Goal: Task Accomplishment & Management: Complete application form

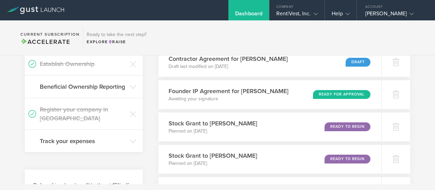
scroll to position [326, 0]
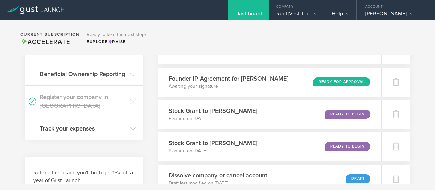
click at [338, 86] on div "Ready for Approval" at bounding box center [341, 81] width 57 height 9
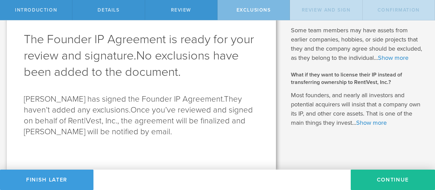
click at [375, 178] on button "Continue" at bounding box center [393, 180] width 84 height 20
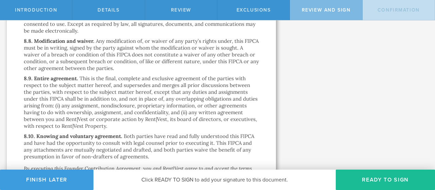
scroll to position [2145, 0]
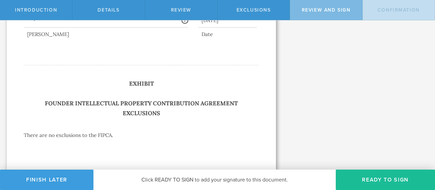
click at [378, 177] on button "Ready to Sign" at bounding box center [385, 180] width 99 height 20
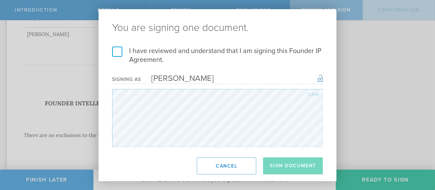
click at [115, 51] on label "I have reviewed and understand that I am signing this Founder IP Agreement." at bounding box center [217, 56] width 211 height 18
click at [0, 0] on input "I have reviewed and understand that I am signing this Founder IP Agreement." at bounding box center [0, 0] width 0 height 0
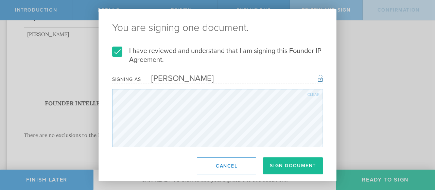
click at [287, 165] on button "Sign Document" at bounding box center [293, 165] width 60 height 17
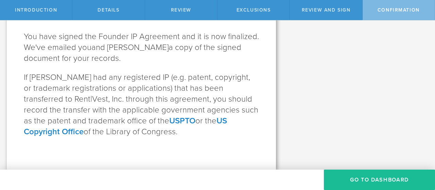
scroll to position [0, 0]
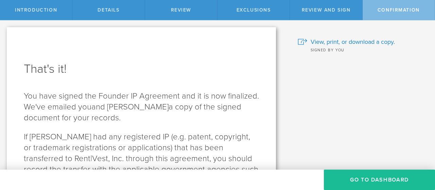
click at [361, 180] on button "Go To Dashboard" at bounding box center [379, 180] width 111 height 20
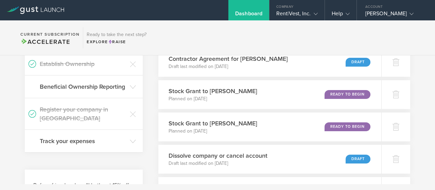
scroll to position [320, 0]
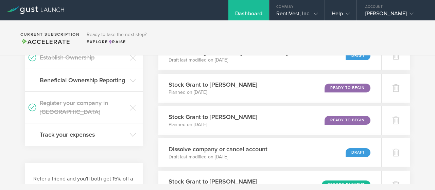
click at [341, 92] on div "Ready to Begin" at bounding box center [347, 88] width 46 height 9
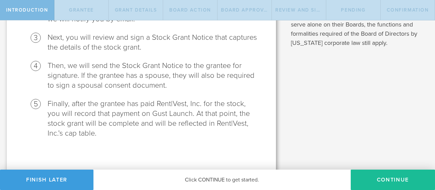
scroll to position [169, 0]
click at [387, 183] on button "Continue" at bounding box center [393, 180] width 84 height 20
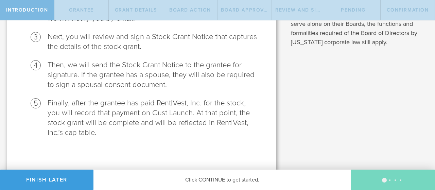
radio input "true"
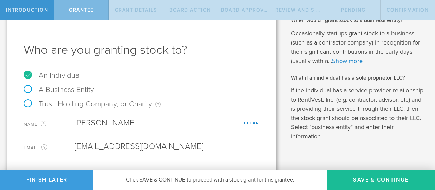
scroll to position [36, 0]
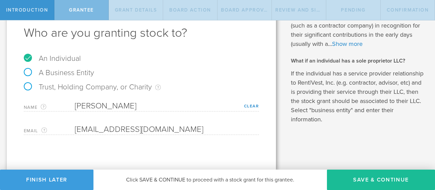
click at [373, 181] on button "Save & Continue" at bounding box center [381, 180] width 108 height 20
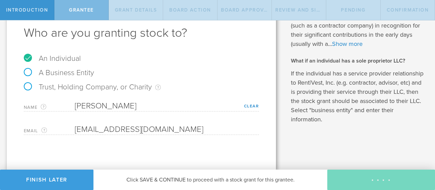
type input "48"
type input "12"
select select "none"
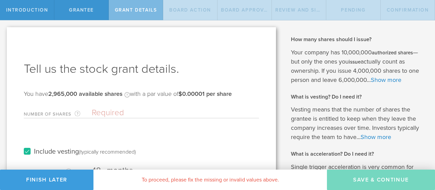
click at [100, 114] on input "Number of Shares The total amount of stock the company is granting to this reci…" at bounding box center [175, 113] width 167 height 10
type input "25,000"
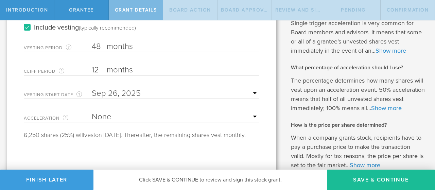
scroll to position [147, 0]
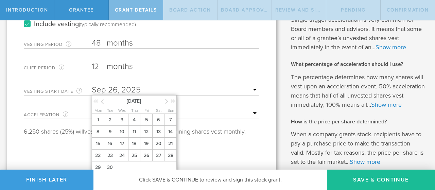
click at [244, 89] on input "text" at bounding box center [175, 90] width 167 height 10
click at [101, 103] on icon at bounding box center [102, 101] width 3 height 8
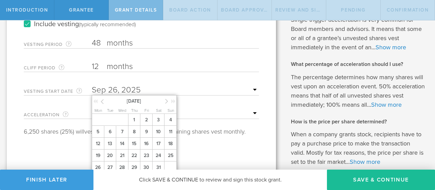
click at [100, 166] on span "26" at bounding box center [98, 167] width 12 height 12
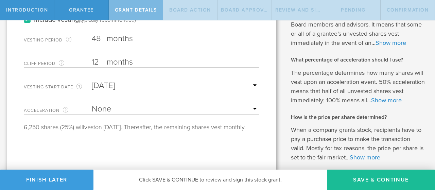
scroll to position [193, 0]
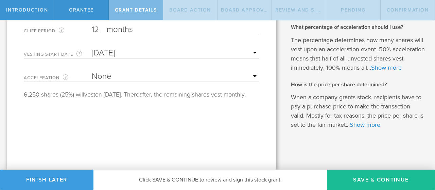
click at [380, 179] on button "Save & Continue" at bounding box center [381, 180] width 108 height 20
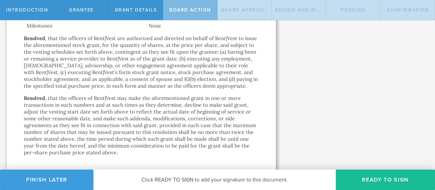
scroll to position [512, 0]
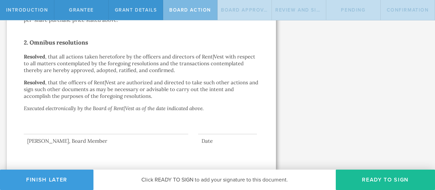
click at [385, 177] on button "Ready to Sign" at bounding box center [385, 180] width 99 height 20
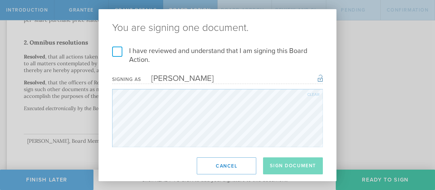
click at [118, 53] on label "I have reviewed and understand that I am signing this Board Action." at bounding box center [217, 56] width 211 height 18
click at [0, 0] on input "I have reviewed and understand that I am signing this Board Action." at bounding box center [0, 0] width 0 height 0
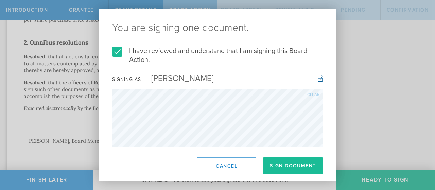
click at [280, 161] on button "Sign Document" at bounding box center [293, 165] width 60 height 17
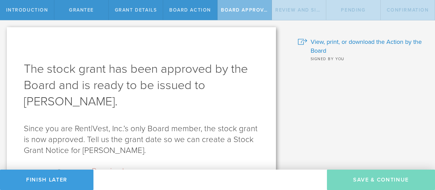
scroll to position [76, 0]
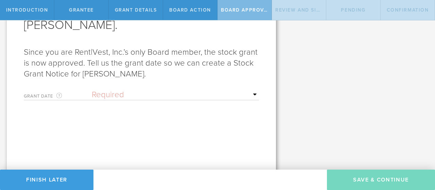
click at [250, 95] on select "Required Upon grantee's signature A specific date" at bounding box center [175, 95] width 167 height 10
select select "uponGranteeSignature"
click at [92, 90] on select "Required Upon grantee's signature A specific date" at bounding box center [175, 95] width 167 height 10
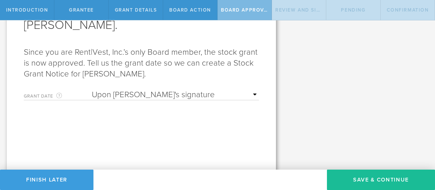
scroll to position [110, 0]
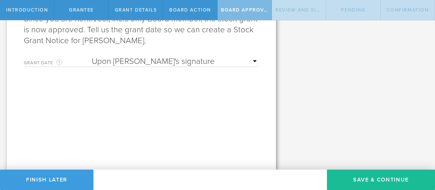
click at [383, 180] on button "Save & Continue" at bounding box center [381, 180] width 108 height 20
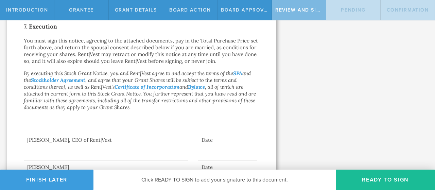
scroll to position [581, 0]
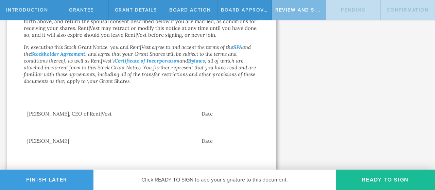
click at [378, 180] on button "Ready to Sign" at bounding box center [385, 180] width 99 height 20
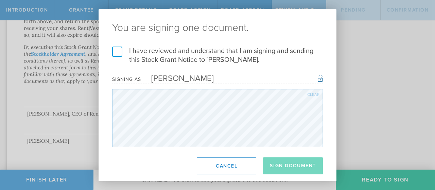
click at [120, 47] on label "I have reviewed and understand that I am signing and sending this Stock Grant N…" at bounding box center [217, 56] width 211 height 18
click at [0, 0] on input "I have reviewed and understand that I am signing and sending this Stock Grant N…" at bounding box center [0, 0] width 0 height 0
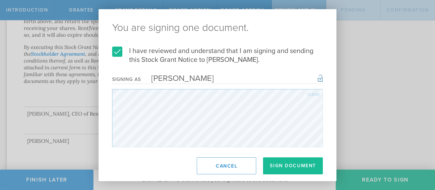
click at [291, 166] on button "Sign Document" at bounding box center [293, 165] width 60 height 17
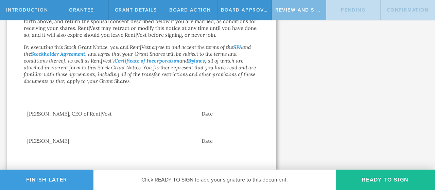
scroll to position [0, 0]
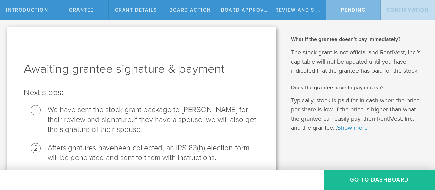
click at [354, 178] on button "Go To Dashboard" at bounding box center [379, 180] width 111 height 20
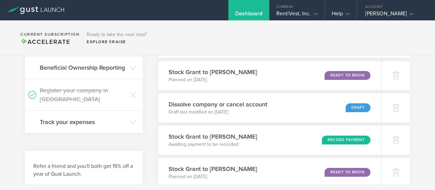
scroll to position [314, 0]
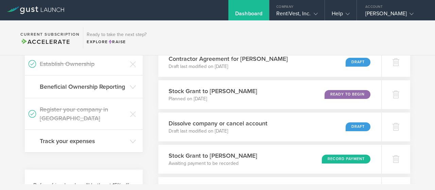
click at [345, 99] on div "Ready to Begin" at bounding box center [347, 94] width 46 height 9
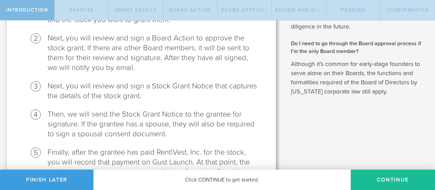
scroll to position [171, 0]
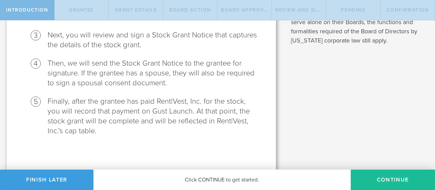
click at [382, 177] on button "Continue" at bounding box center [393, 180] width 84 height 20
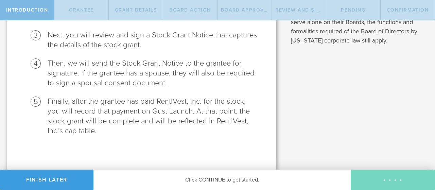
radio input "true"
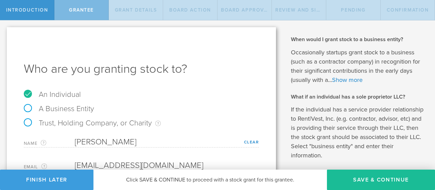
scroll to position [36, 0]
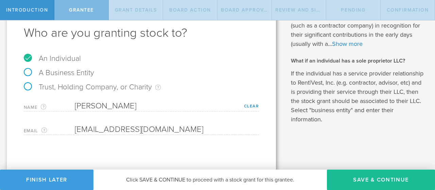
click at [365, 180] on button "Save & Continue" at bounding box center [381, 180] width 108 height 20
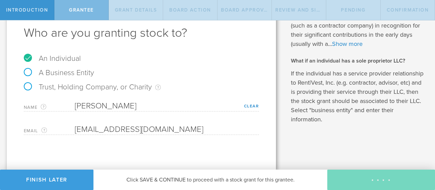
type input "48"
type input "12"
select select "none"
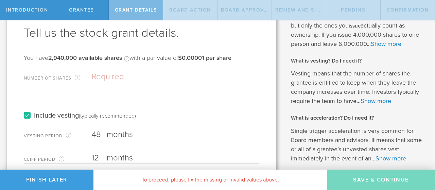
scroll to position [0, 0]
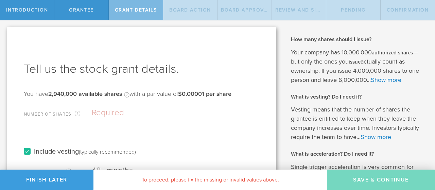
click at [129, 111] on input "Number of Shares The total amount of stock the company is granting to this reci…" at bounding box center [175, 113] width 167 height 10
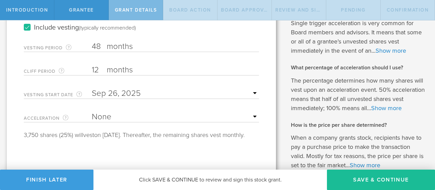
scroll to position [143, 0]
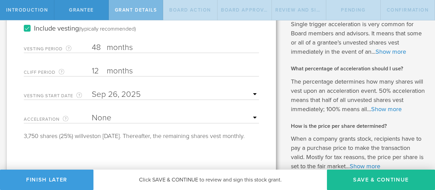
type input "15,000"
click at [251, 94] on input "text" at bounding box center [175, 94] width 167 height 10
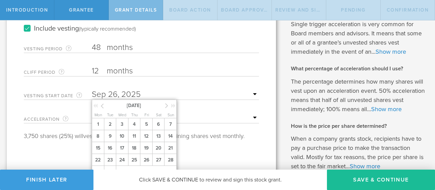
click at [101, 106] on icon at bounding box center [102, 106] width 3 height 8
click at [170, 139] on span "11" at bounding box center [170, 136] width 12 height 12
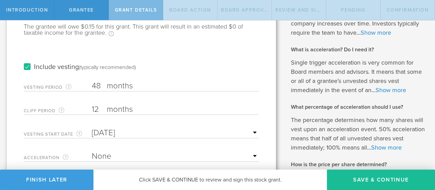
scroll to position [193, 0]
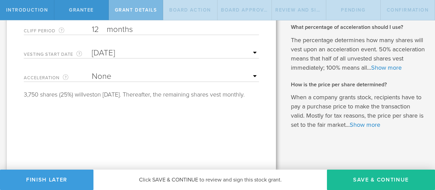
click at [397, 179] on button "Save & Continue" at bounding box center [381, 180] width 108 height 20
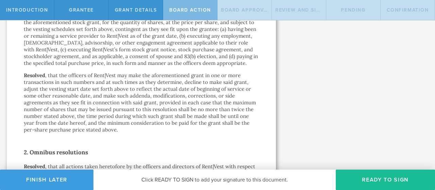
scroll to position [512, 0]
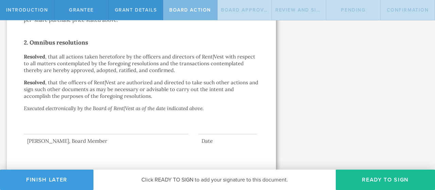
click at [382, 177] on button "Ready to Sign" at bounding box center [385, 180] width 99 height 20
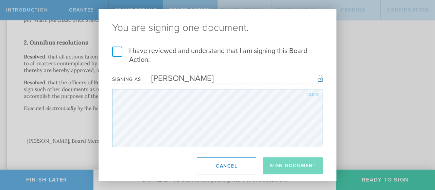
click at [114, 55] on label "I have reviewed and understand that I am signing this Board Action." at bounding box center [217, 56] width 211 height 18
click at [0, 0] on input "I have reviewed and understand that I am signing this Board Action." at bounding box center [0, 0] width 0 height 0
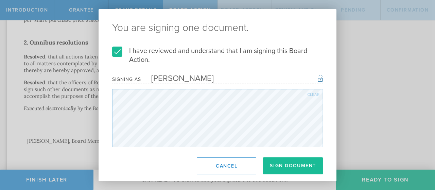
click at [287, 166] on button "Sign Document" at bounding box center [293, 165] width 60 height 17
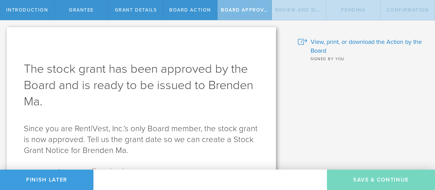
scroll to position [110, 0]
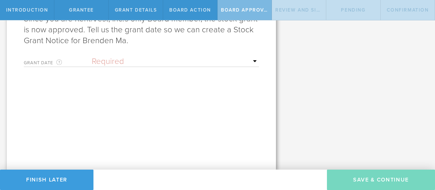
click at [212, 64] on select "Required Upon [PERSON_NAME]'s signature A specific date" at bounding box center [175, 61] width 167 height 10
select select "uponGranteeSignature"
click at [92, 56] on select "Required Upon [PERSON_NAME]'s signature A specific date" at bounding box center [175, 61] width 167 height 10
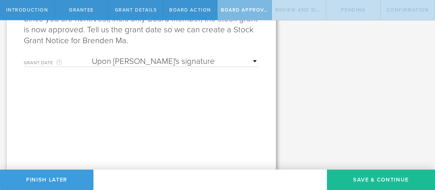
click at [368, 179] on button "Save & Continue" at bounding box center [381, 180] width 108 height 20
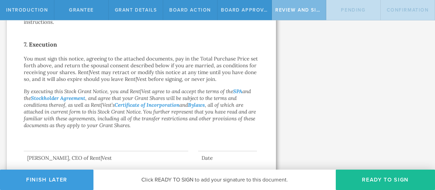
scroll to position [581, 0]
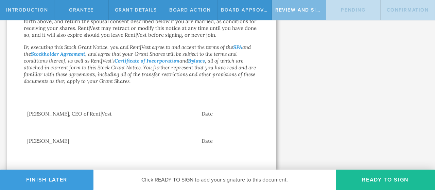
click at [388, 180] on button "Ready to Sign" at bounding box center [385, 180] width 99 height 20
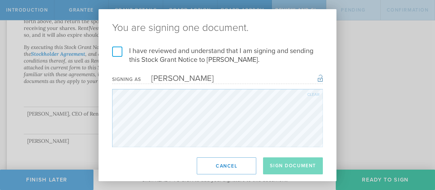
click at [116, 50] on label "I have reviewed and understand that I am signing and sending this Stock Grant N…" at bounding box center [217, 56] width 211 height 18
click at [0, 0] on input "I have reviewed and understand that I am signing and sending this Stock Grant N…" at bounding box center [0, 0] width 0 height 0
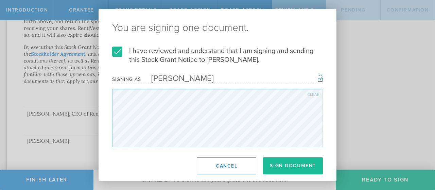
click at [308, 166] on button "Sign Document" at bounding box center [293, 165] width 60 height 17
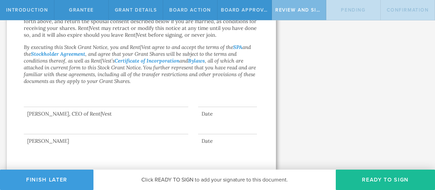
scroll to position [0, 0]
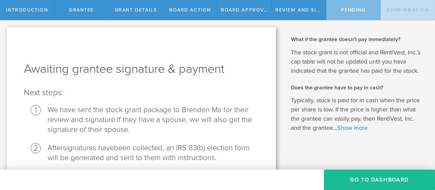
click at [361, 182] on button "Go To Dashboard" at bounding box center [379, 180] width 111 height 20
